Goal: Task Accomplishment & Management: Manage account settings

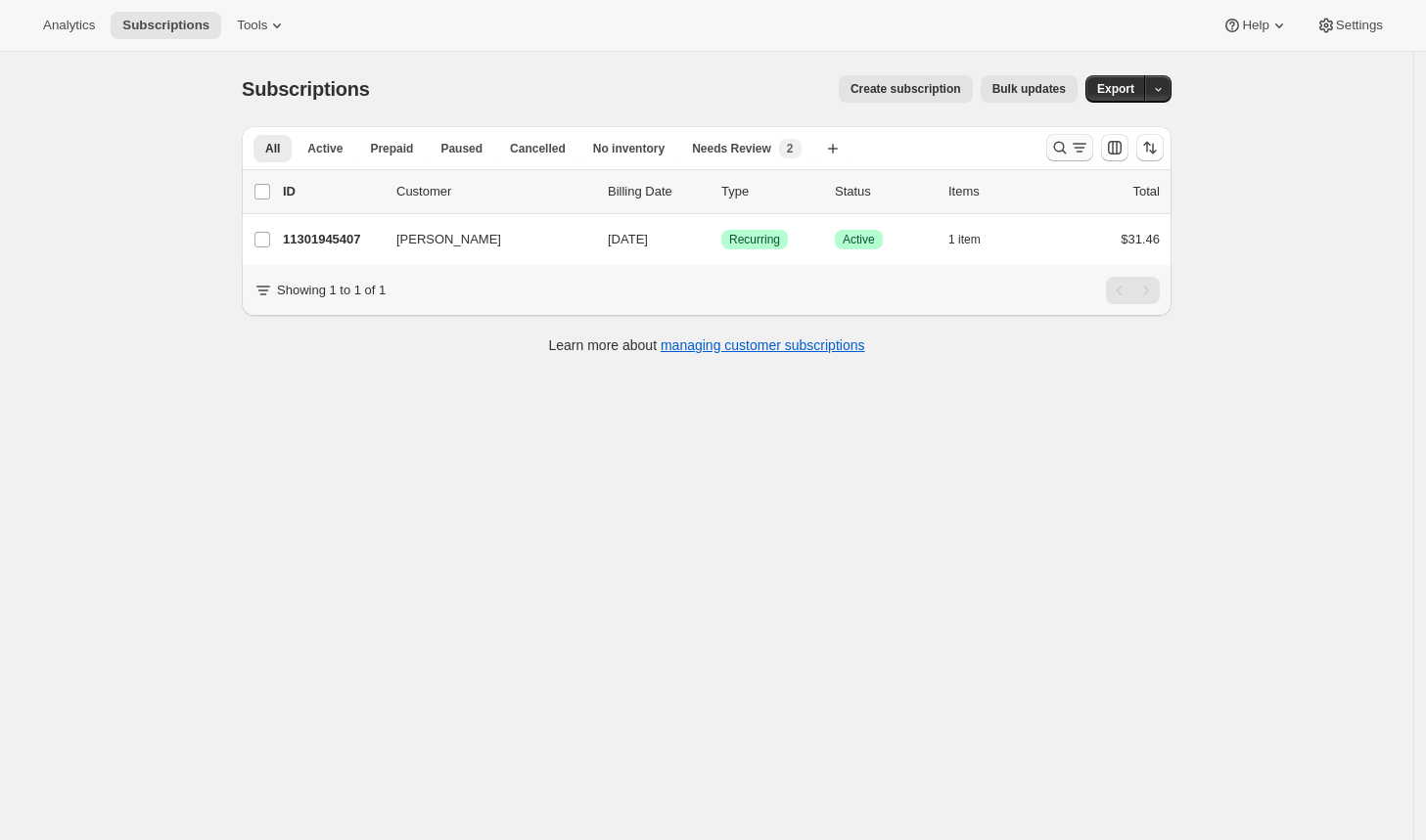
click at [1070, 150] on icon "Search and filter results" at bounding box center [1060, 148] width 20 height 20
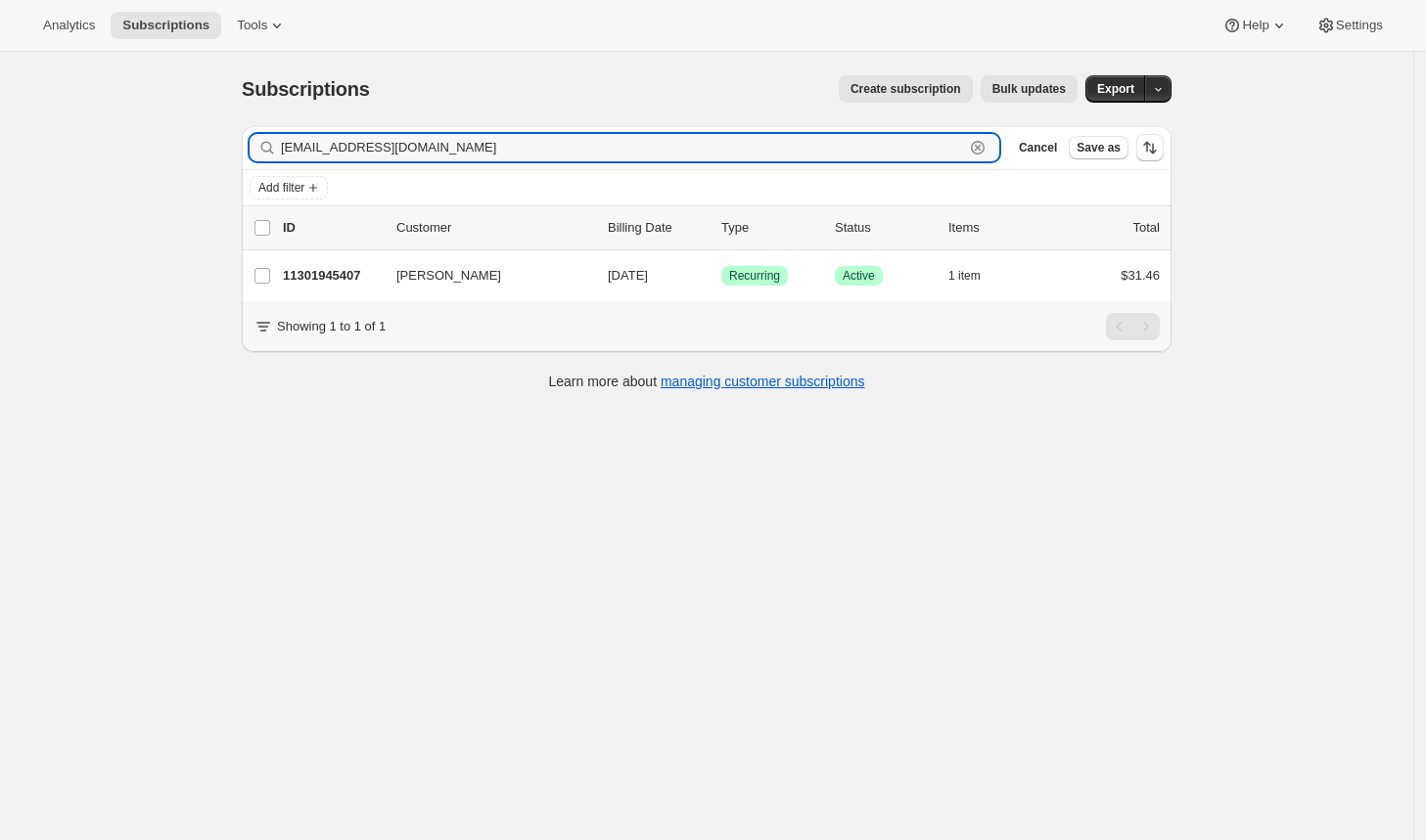
drag, startPoint x: 451, startPoint y: 150, endPoint x: 265, endPoint y: 152, distance: 186.0
click at [265, 152] on div "cordes_sarah@yahoo.com Clear" at bounding box center [624, 148] width 750 height 28
paste input "kristinturcott@gmail"
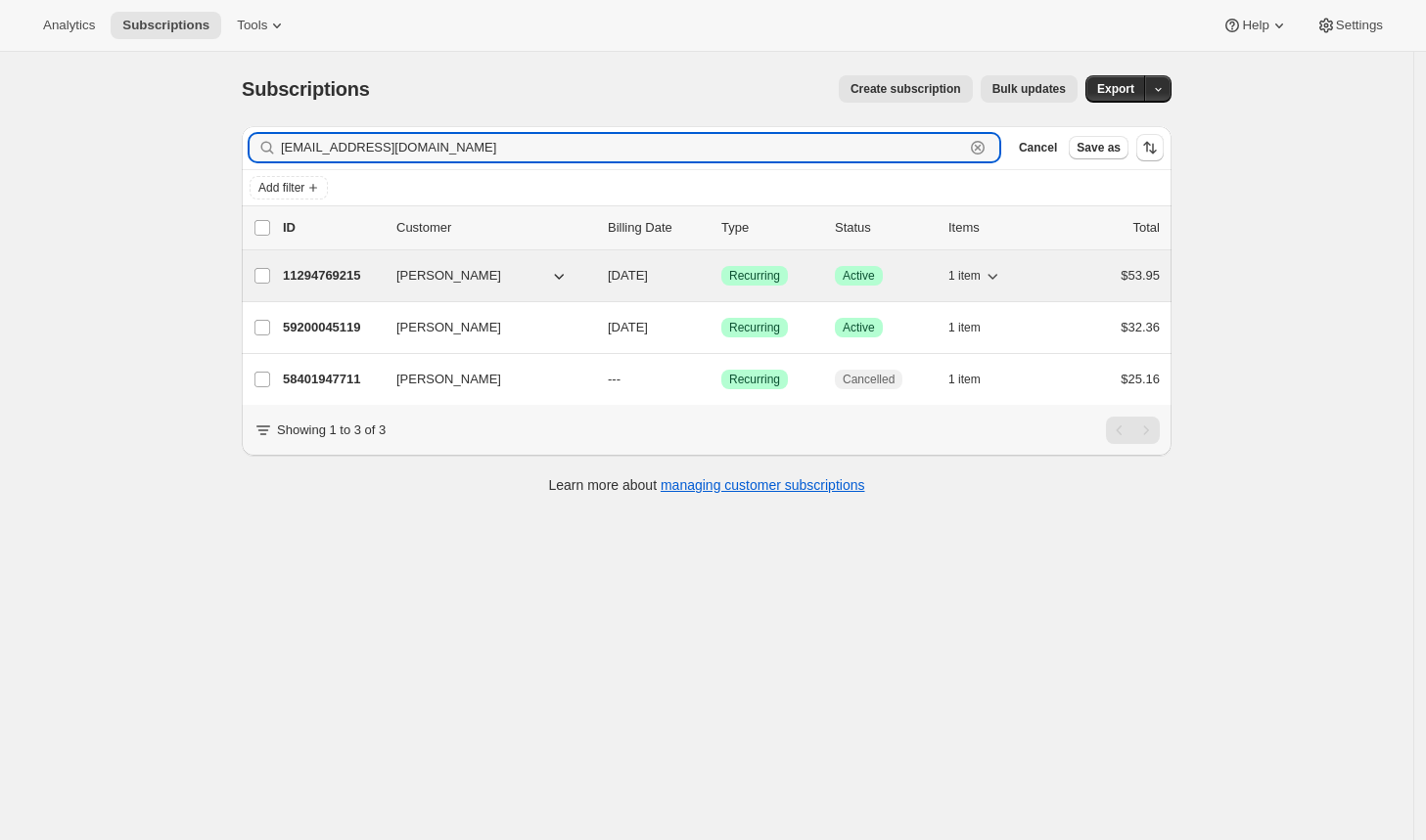
type input "kristinturcott@gmail.com"
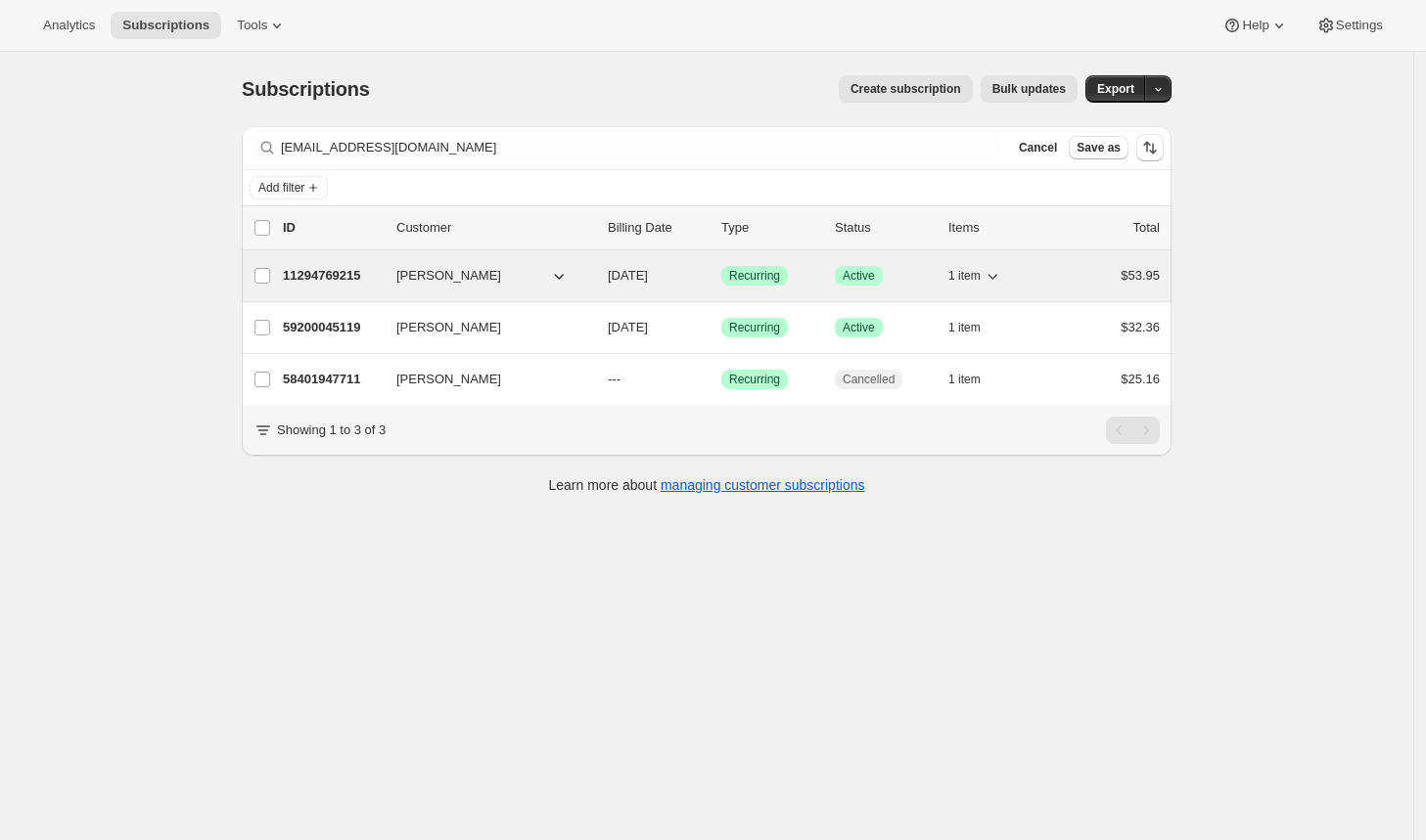
click at [333, 274] on p "11294769215" at bounding box center [331, 276] width 98 height 20
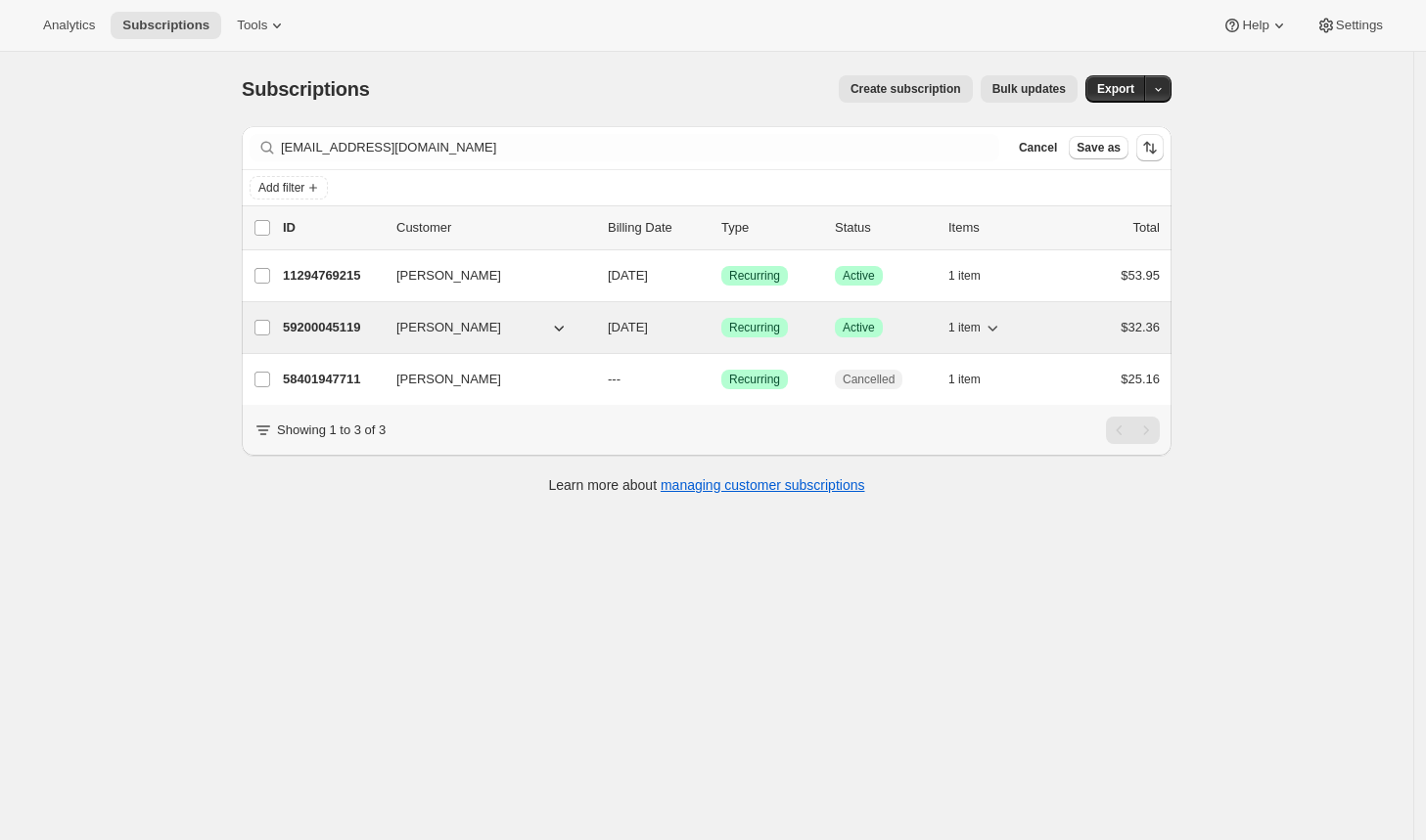
click at [326, 323] on p "59200045119" at bounding box center [331, 328] width 98 height 20
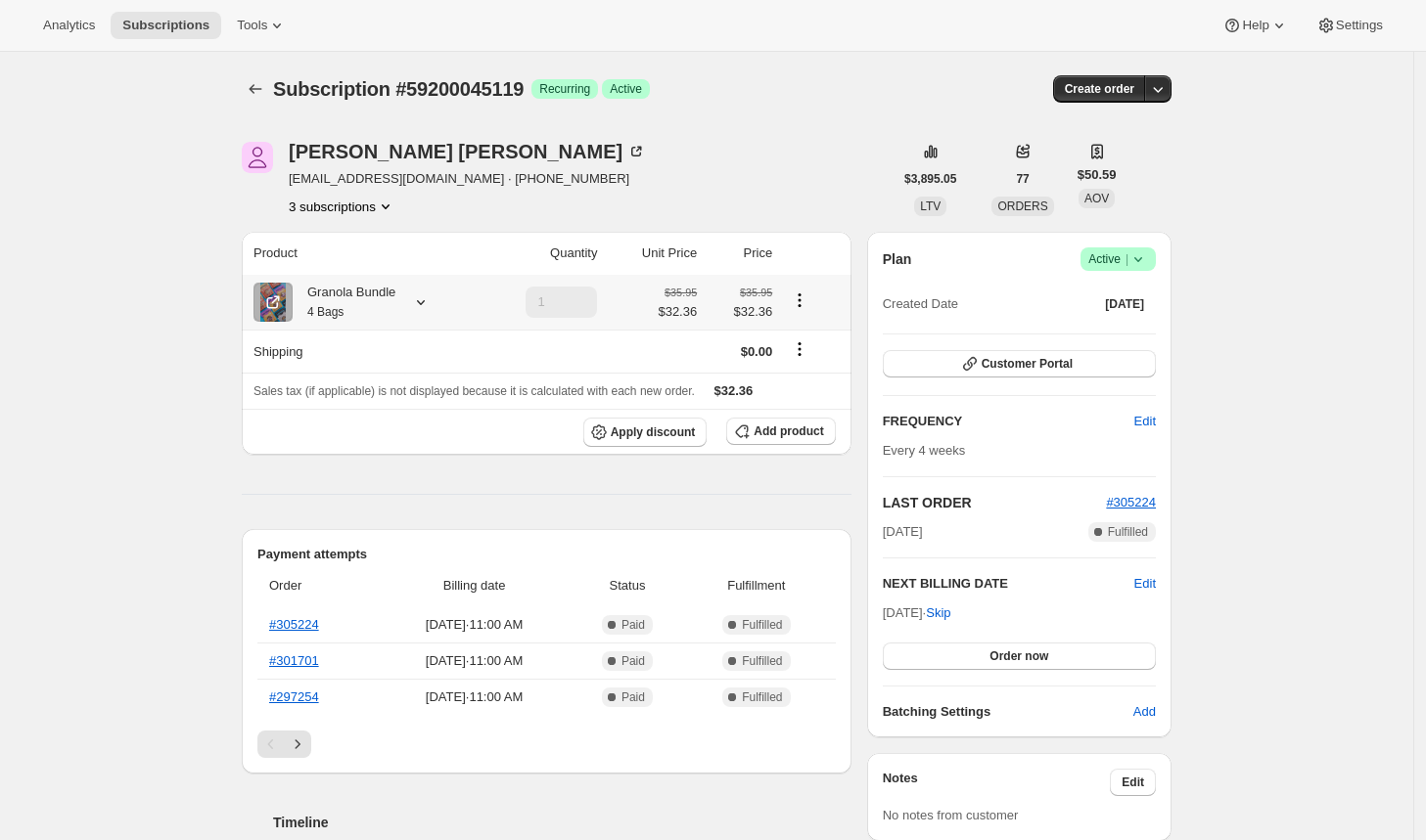
click at [422, 302] on icon at bounding box center [421, 302] width 20 height 20
click at [414, 301] on icon at bounding box center [410, 302] width 8 height 5
